Goal: Find specific page/section: Find specific page/section

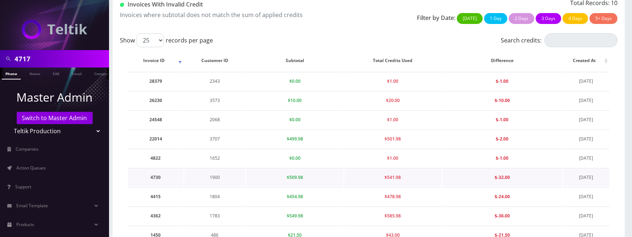
scroll to position [55, 0]
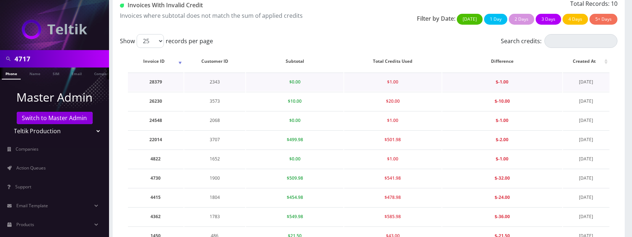
click at [203, 87] on td "2343" at bounding box center [214, 82] width 61 height 19
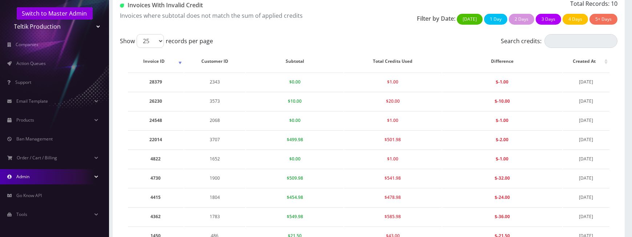
click at [47, 164] on link "Admin" at bounding box center [54, 176] width 109 height 15
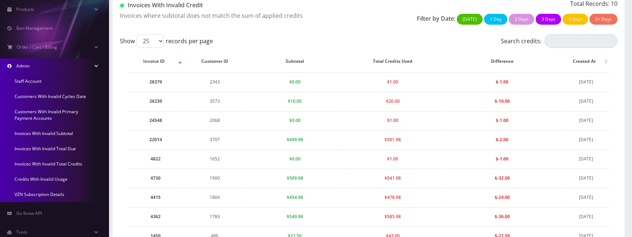
scroll to position [217, 0]
click at [35, 164] on link "Credits With Invalid Usage" at bounding box center [54, 178] width 109 height 15
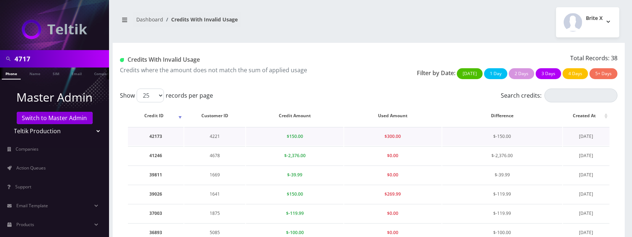
click at [214, 136] on td "4221" at bounding box center [214, 136] width 61 height 19
copy td "4221"
click at [216, 165] on td "4678" at bounding box center [214, 156] width 61 height 19
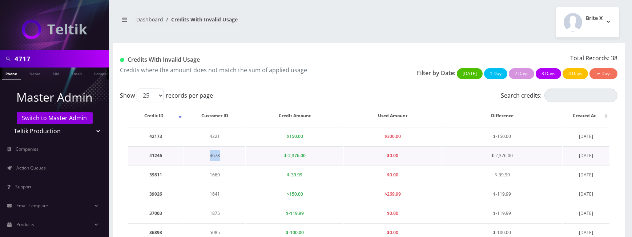
copy td "4678"
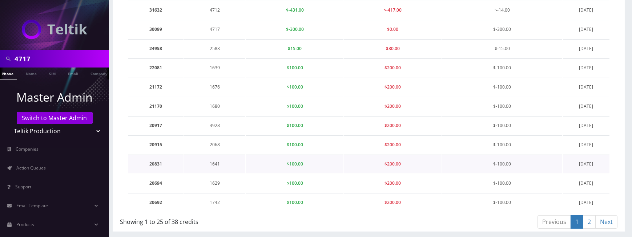
scroll to position [0, 7]
click at [52, 133] on select "Teltik Production My Link Mobile VennMobile Unlimited Advanced LTE Rexing Inc D…" at bounding box center [54, 131] width 93 height 14
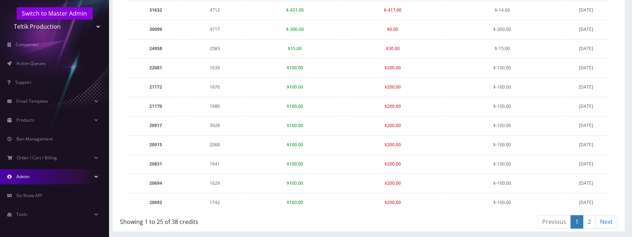
click at [39, 180] on link "Admin" at bounding box center [54, 176] width 109 height 15
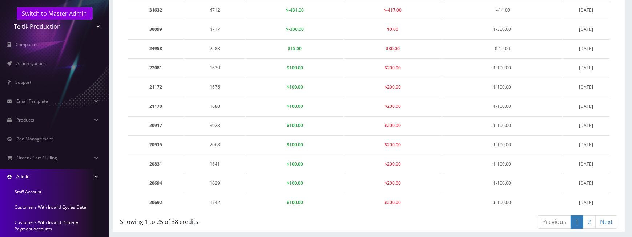
scroll to position [233, 0]
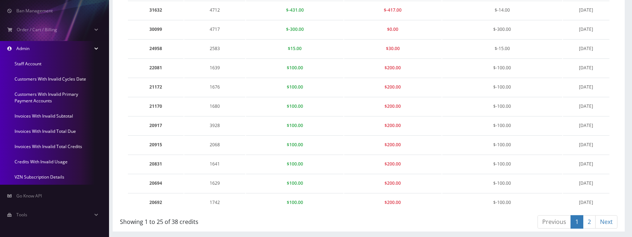
click at [41, 116] on link "Invoices With Invalid Subtotal" at bounding box center [54, 116] width 109 height 15
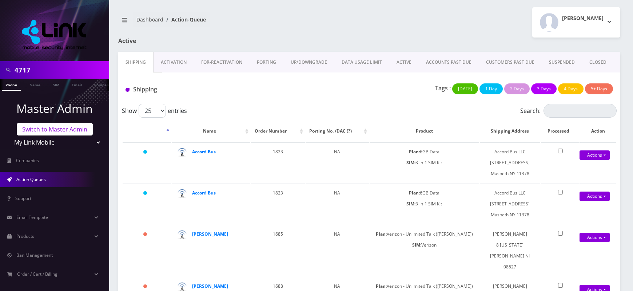
click at [54, 124] on link "Switch to Master Admin" at bounding box center [55, 129] width 76 height 12
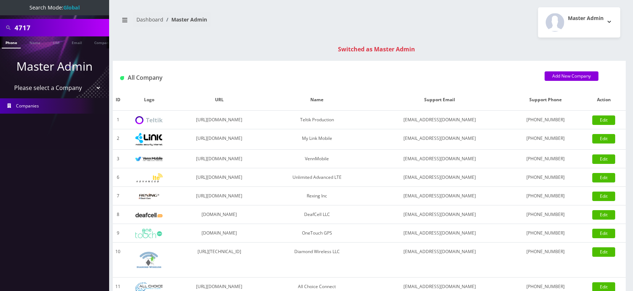
click at [25, 33] on input "4717" at bounding box center [61, 28] width 93 height 14
paste input "678"
type input "4678"
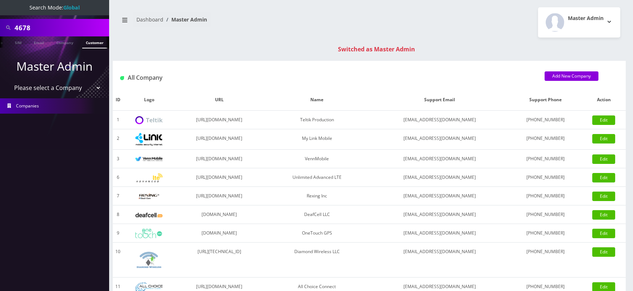
click at [95, 43] on link "Customer" at bounding box center [94, 42] width 25 height 12
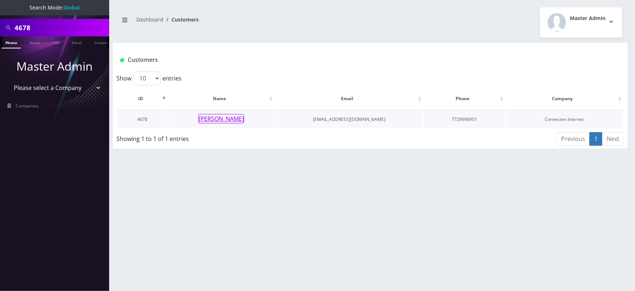
click at [227, 119] on button "[PERSON_NAME]" at bounding box center [221, 118] width 46 height 9
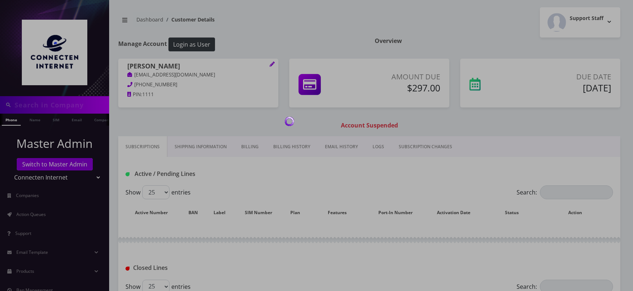
type input "4678"
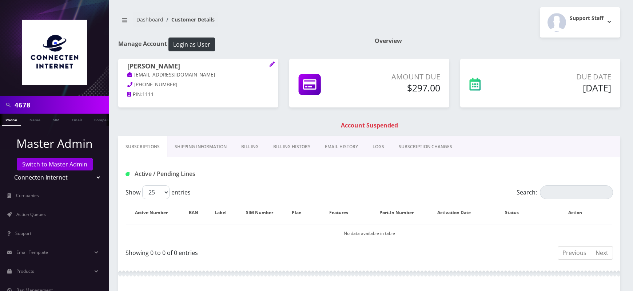
click at [284, 145] on link "Billing History" at bounding box center [292, 146] width 52 height 21
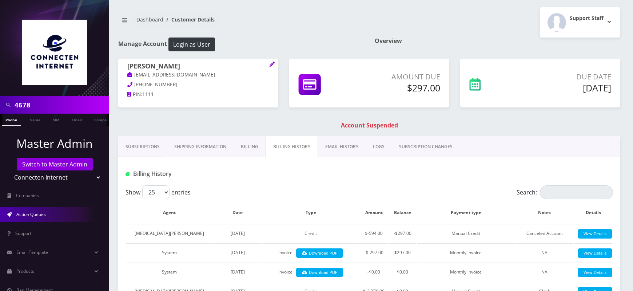
click at [62, 212] on link "Action Queues" at bounding box center [54, 214] width 109 height 15
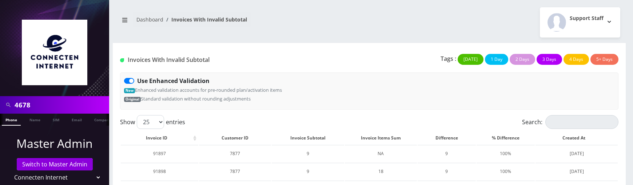
scroll to position [427, 0]
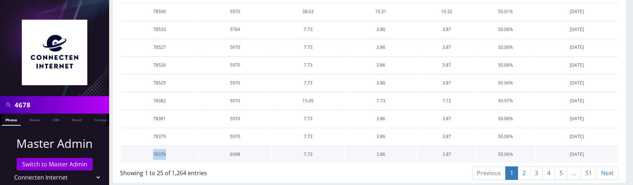
drag, startPoint x: 151, startPoint y: 151, endPoint x: 170, endPoint y: 152, distance: 19.3
click at [170, 152] on td "78370" at bounding box center [159, 153] width 77 height 17
drag, startPoint x: 153, startPoint y: 152, endPoint x: 167, endPoint y: 152, distance: 14.5
click at [167, 152] on td "78370" at bounding box center [159, 153] width 77 height 17
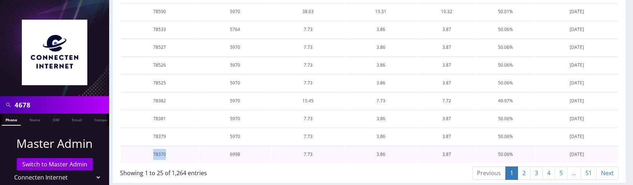
click at [167, 152] on td "78370" at bounding box center [159, 153] width 77 height 17
drag, startPoint x: 155, startPoint y: 150, endPoint x: 175, endPoint y: 150, distance: 20.0
click at [175, 150] on td "78370" at bounding box center [159, 153] width 77 height 17
drag, startPoint x: 120, startPoint y: 169, endPoint x: 217, endPoint y: 170, distance: 96.7
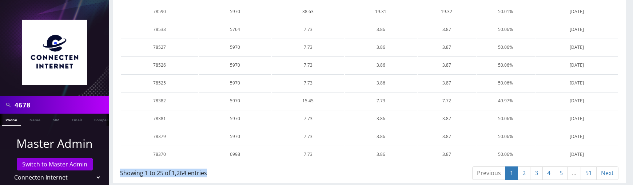
click at [217, 170] on div "Showing 1 to 25 of 1,264 entries" at bounding box center [242, 171] width 244 height 12
drag, startPoint x: 120, startPoint y: 170, endPoint x: 207, endPoint y: 171, distance: 86.5
click at [207, 171] on div "Showing 1 to 25 of 1,264 entries" at bounding box center [242, 171] width 244 height 12
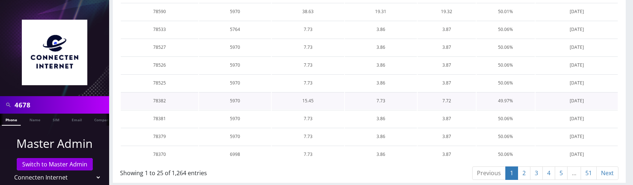
scroll to position [0, 0]
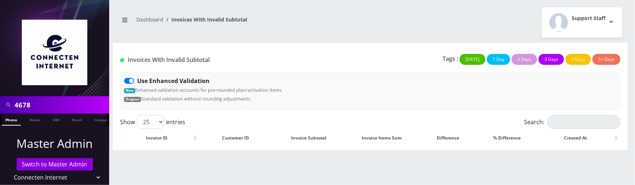
click at [335, 184] on html "4678 Phone Name SIM Email Company Customer Master Admin Switch to Master Admin …" at bounding box center [317, 92] width 635 height 185
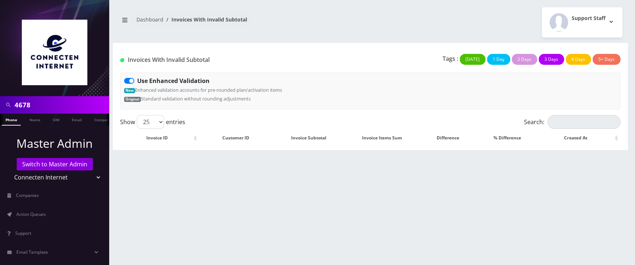
scroll to position [104, 0]
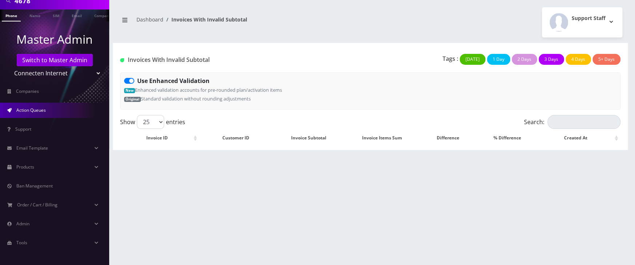
click at [36, 111] on span "Action Queues" at bounding box center [30, 110] width 29 height 6
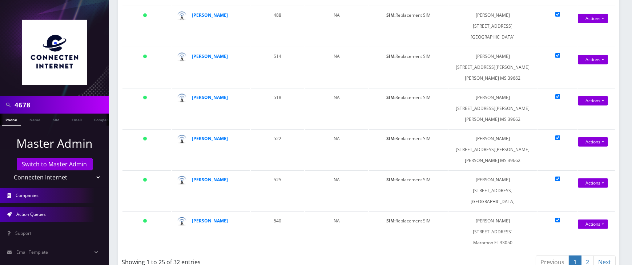
scroll to position [104, 0]
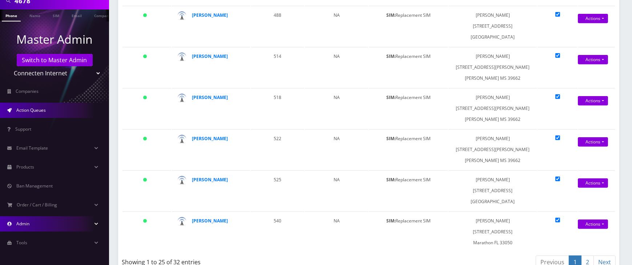
click at [43, 226] on link "Admin" at bounding box center [54, 223] width 109 height 15
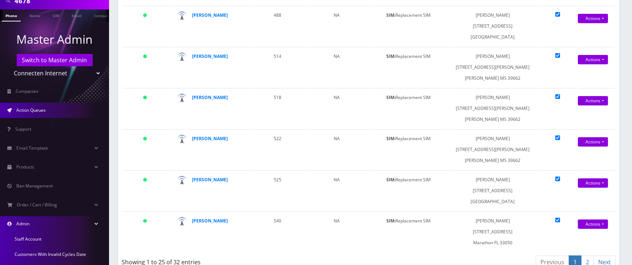
scroll to position [233, 0]
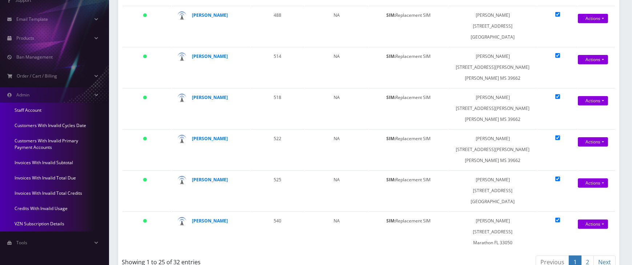
click at [45, 164] on link "Invoices With Invalid Subtotal" at bounding box center [54, 162] width 109 height 15
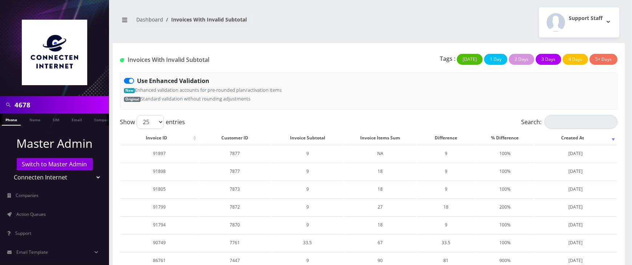
scroll to position [347, 0]
